Goal: Check status: Check status

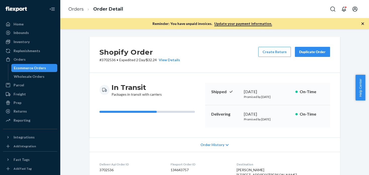
click at [32, 58] on div "Orders" at bounding box center [30, 59] width 53 height 7
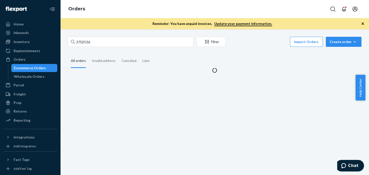
click at [102, 43] on input "3702536" at bounding box center [131, 42] width 126 height 10
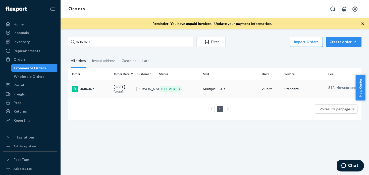
type input "3686367"
click at [94, 93] on td "3686367" at bounding box center [90, 89] width 44 height 18
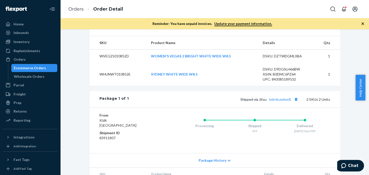
scroll to position [234, 0]
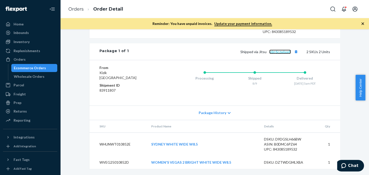
click at [280, 52] on link "k6rr6czwlxw8" at bounding box center [280, 51] width 22 height 4
click at [27, 59] on div "Orders" at bounding box center [30, 59] width 53 height 7
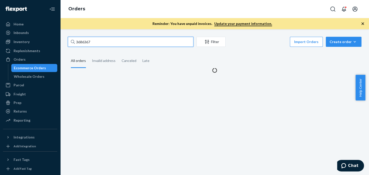
click at [124, 41] on input "3686367" at bounding box center [131, 42] width 126 height 10
click at [124, 40] on input "3686367" at bounding box center [131, 42] width 126 height 10
paste input "701669"
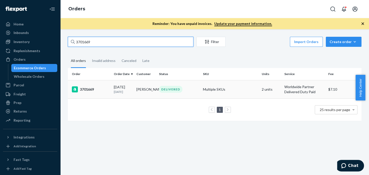
type input "3701669"
click at [87, 90] on div "3701669" at bounding box center [91, 89] width 38 height 6
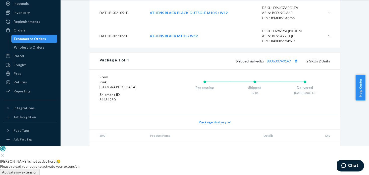
scroll to position [192, 0]
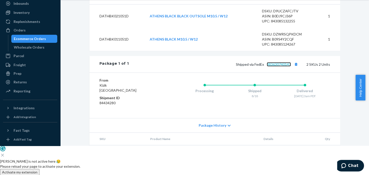
click at [283, 66] on link "883630740147" at bounding box center [279, 64] width 24 height 4
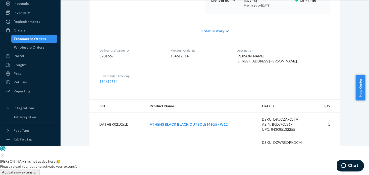
scroll to position [0, 0]
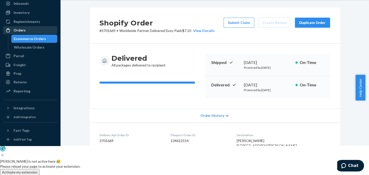
click at [14, 27] on div "Orders" at bounding box center [30, 30] width 53 height 7
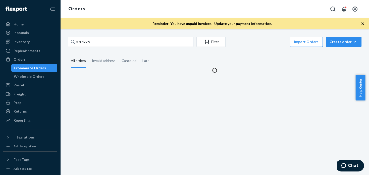
click at [112, 20] on div "Reminder: You have unpaid invoices. Update your payment information." at bounding box center [214, 23] width 309 height 11
click at [113, 41] on input "3701669" at bounding box center [131, 42] width 126 height 10
paste input "6493"
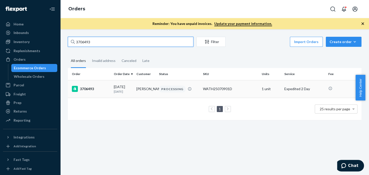
type input "3706493"
click at [88, 87] on div "3706493" at bounding box center [91, 89] width 38 height 6
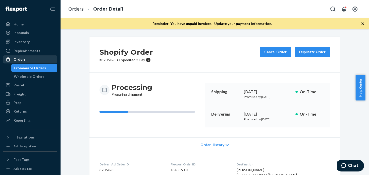
click at [29, 59] on div "Orders" at bounding box center [30, 59] width 53 height 7
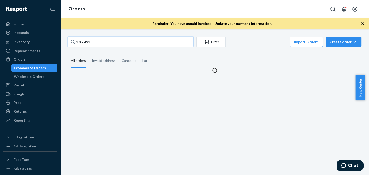
click at [113, 45] on input "3706493" at bounding box center [131, 42] width 126 height 10
paste input "683017"
click at [113, 45] on input "3683017" at bounding box center [131, 42] width 126 height 10
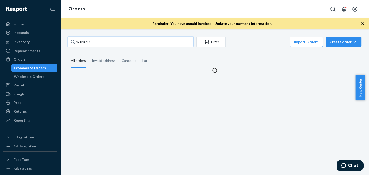
paste input "text"
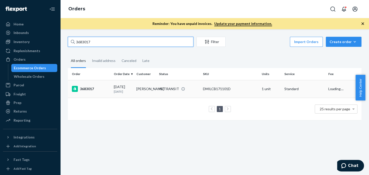
type input "3683017"
click at [84, 90] on div "3683017" at bounding box center [91, 89] width 38 height 6
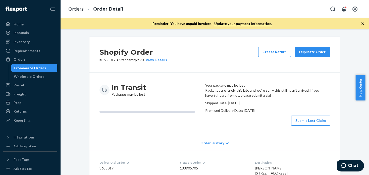
click at [305, 51] on div "Duplicate Order" at bounding box center [312, 51] width 27 height 5
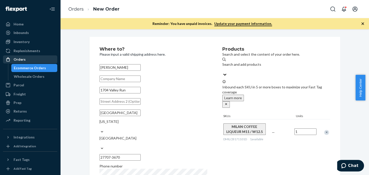
click at [32, 60] on div "Orders" at bounding box center [30, 59] width 53 height 7
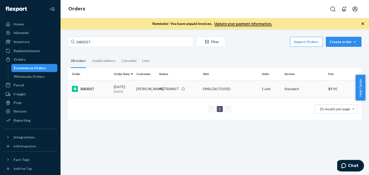
click at [79, 87] on div "3683017" at bounding box center [91, 89] width 38 height 6
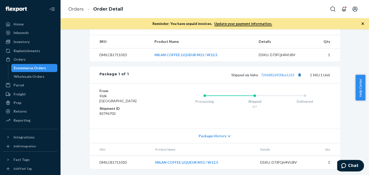
scroll to position [183, 0]
drag, startPoint x: 298, startPoint y: 93, endPoint x: 291, endPoint y: 8, distance: 85.2
click at [298, 78] on button "Copy tracking number" at bounding box center [299, 74] width 7 height 7
